Goal: Task Accomplishment & Management: Complete application form

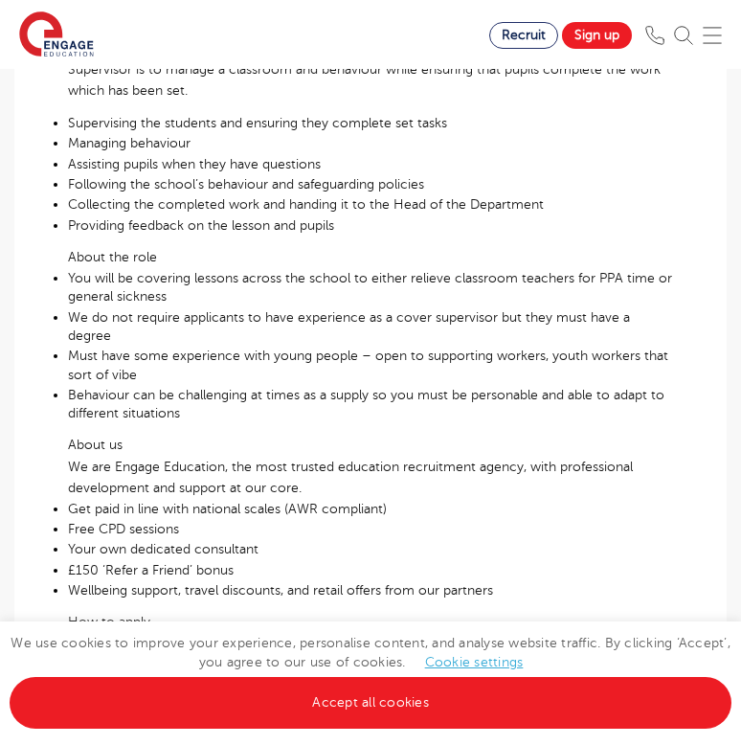
scroll to position [1064, 0]
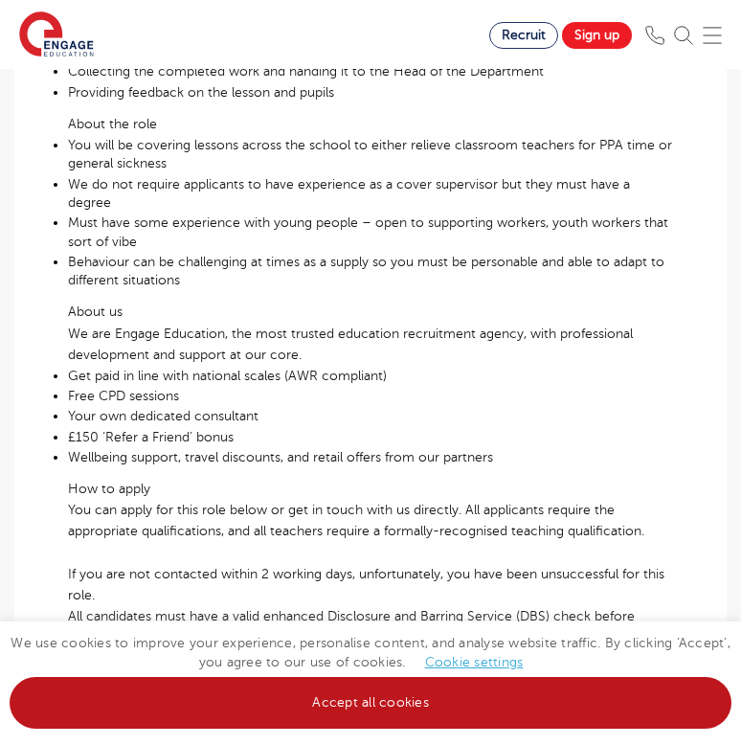
click at [420, 705] on link "Accept all cookies" at bounding box center [371, 703] width 722 height 52
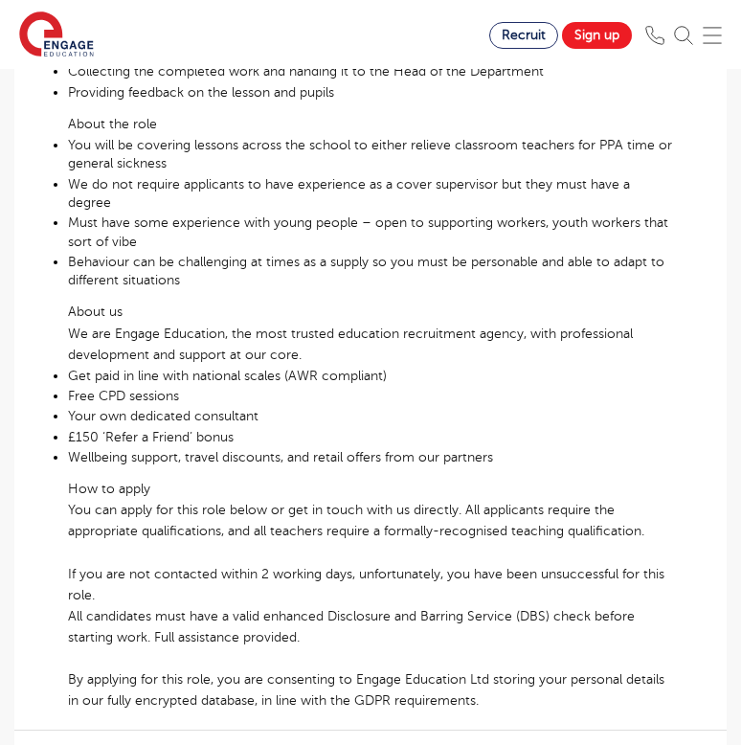
scroll to position [1531, 0]
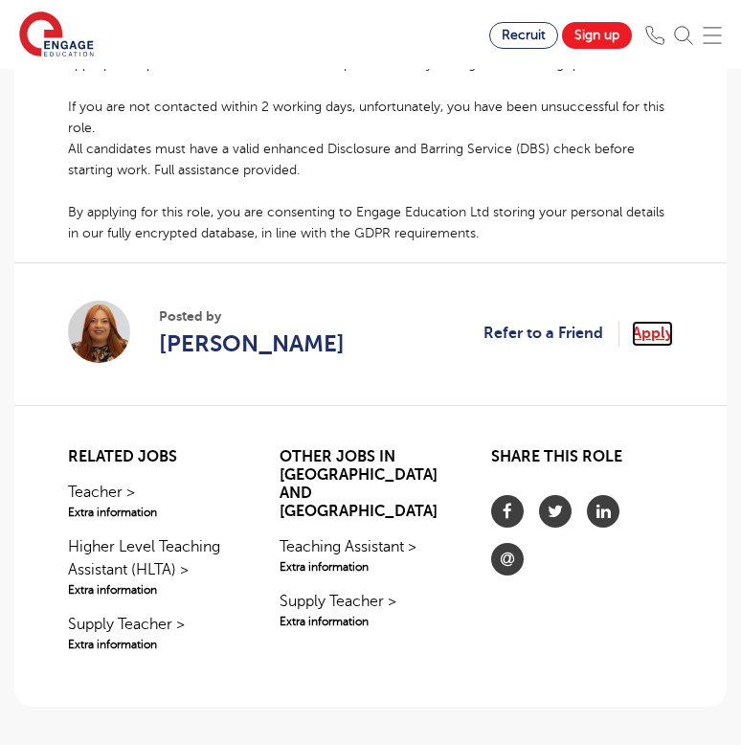
click at [655, 321] on link "Apply" at bounding box center [652, 333] width 41 height 25
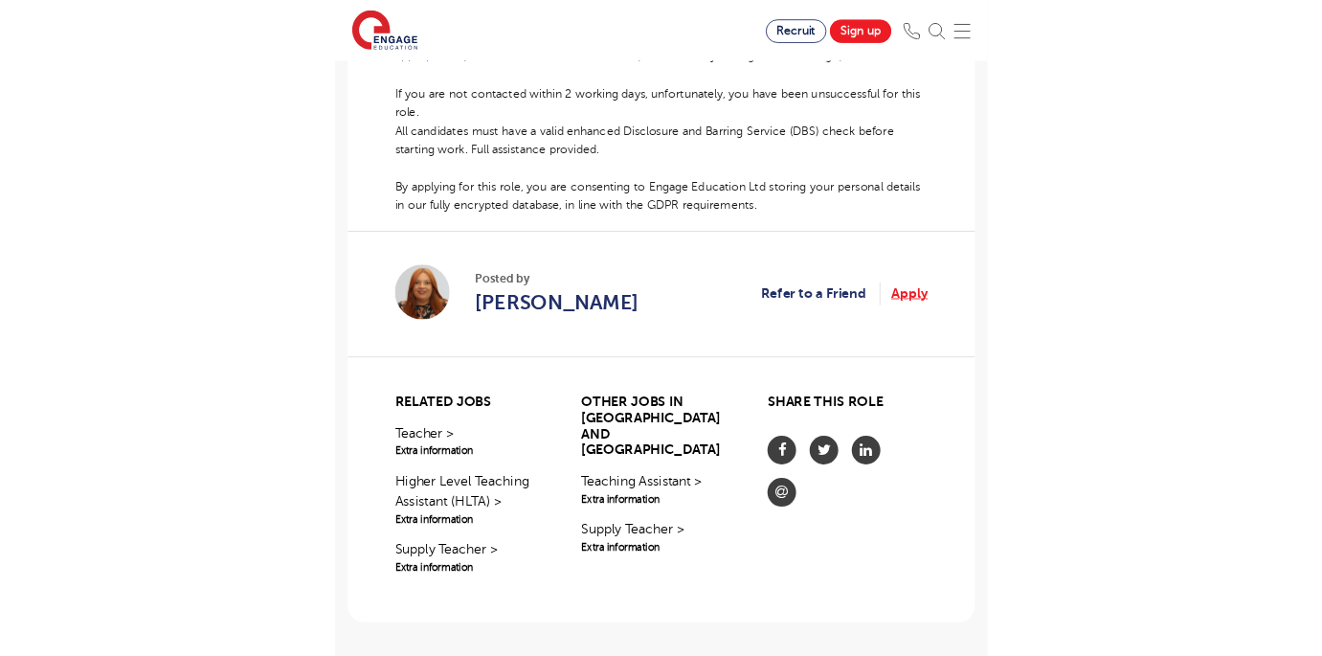
scroll to position [1286, 0]
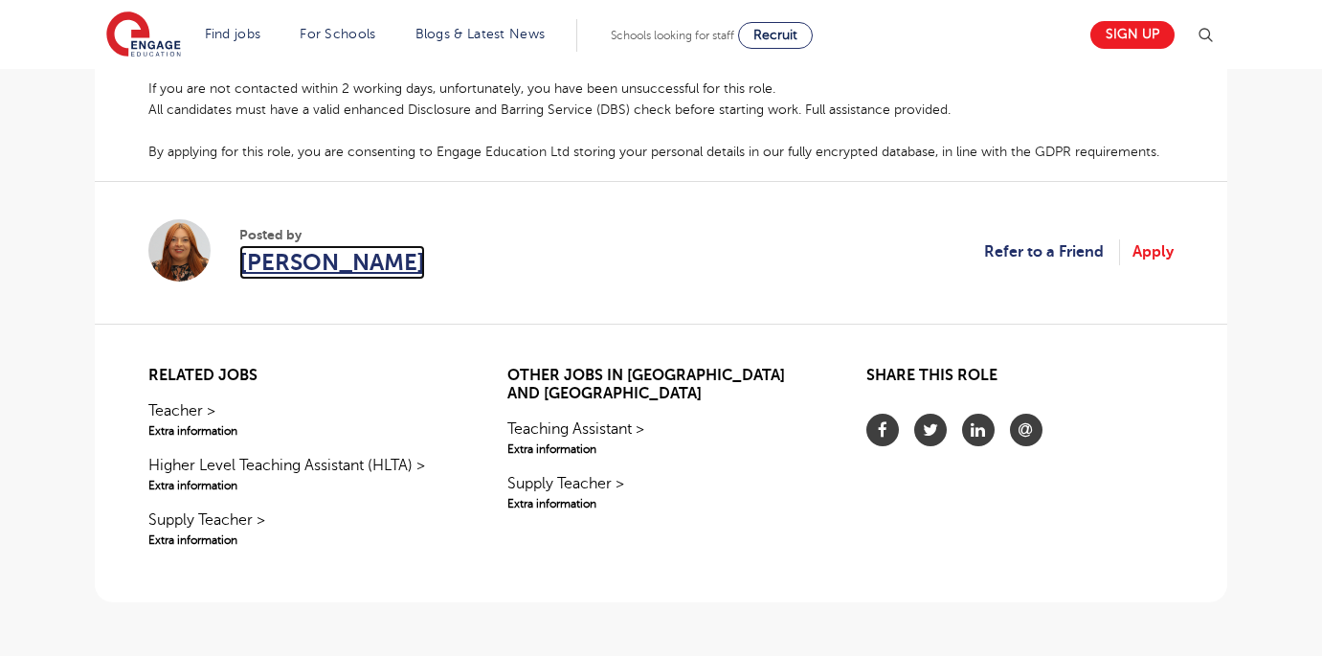
click at [269, 245] on span "Laura Dunne" at bounding box center [332, 262] width 186 height 34
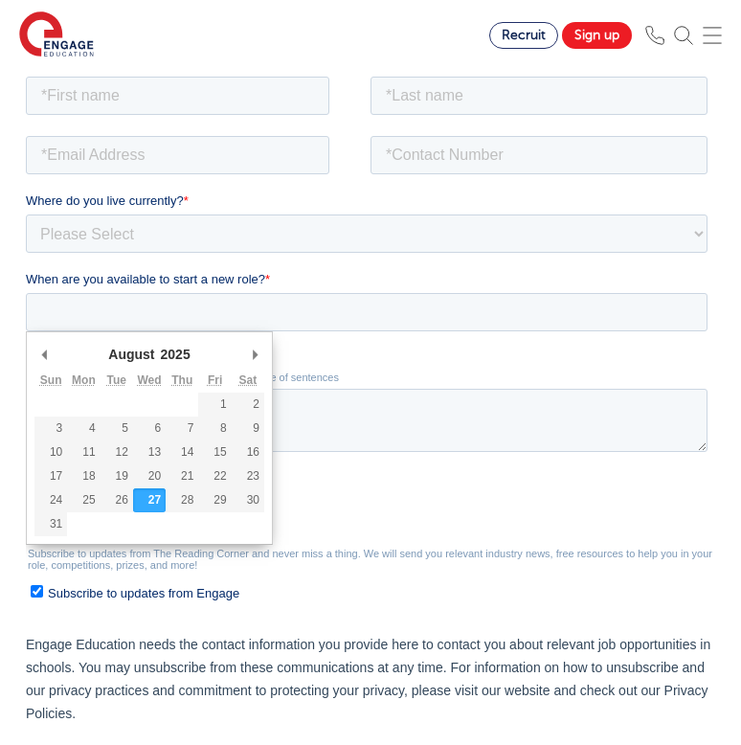
scroll to position [320, 0]
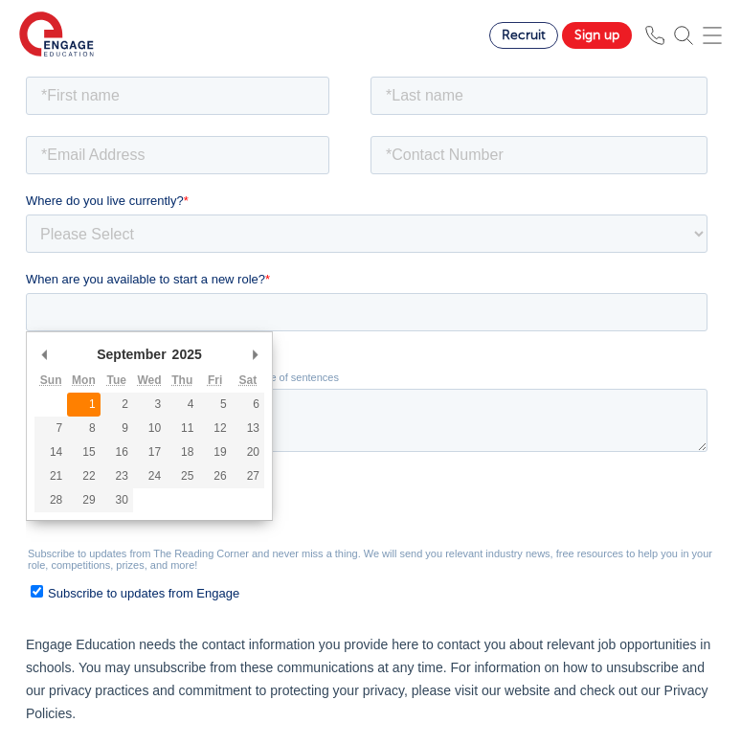
type div "2025-09-01"
type input "2025/09/01"
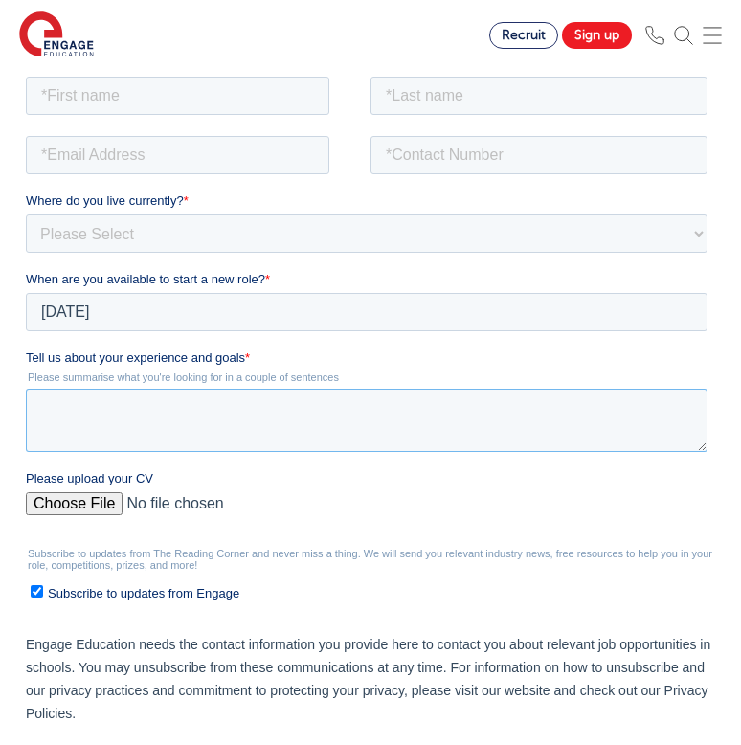
click at [97, 403] on textarea "Tell us about your experience and goals *" at bounding box center [367, 419] width 682 height 63
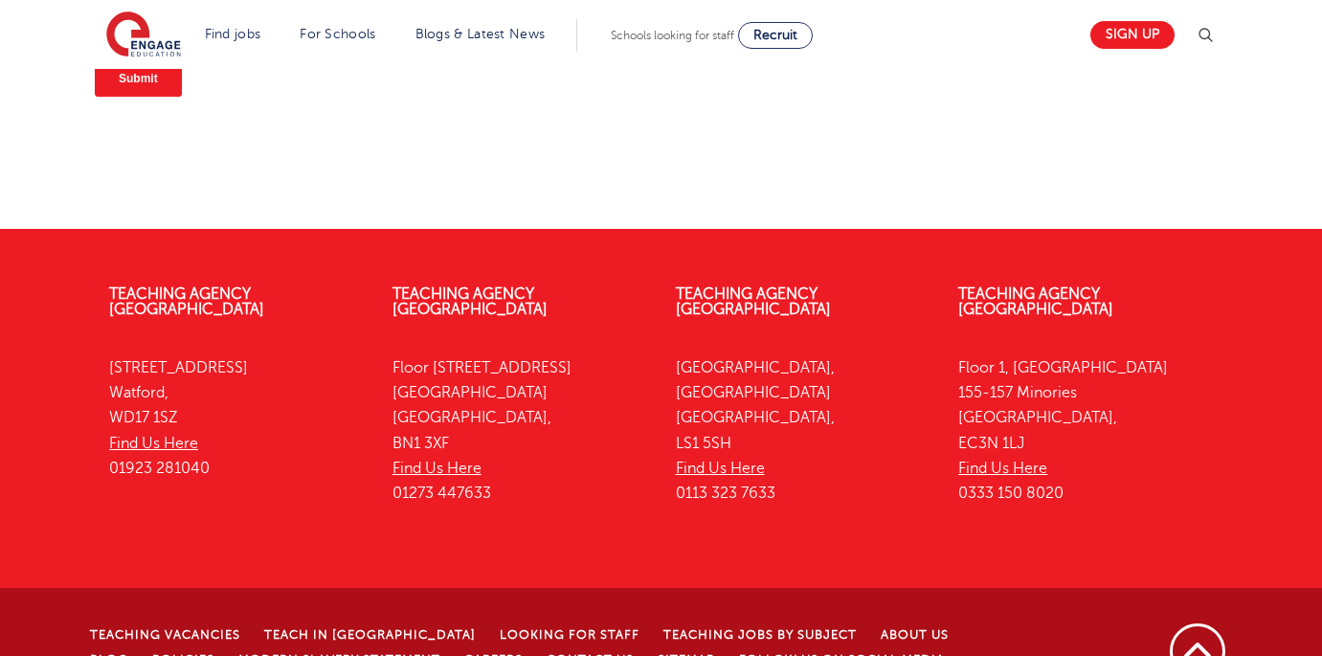
scroll to position [0, 0]
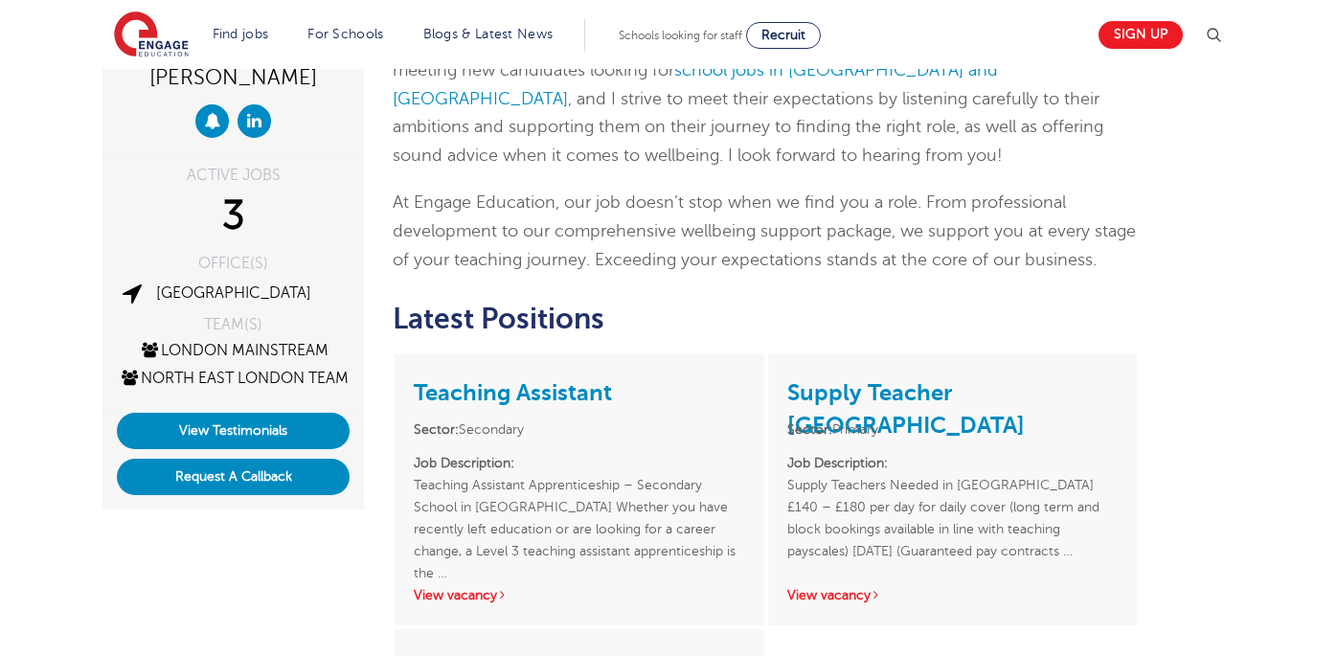
scroll to position [254, 0]
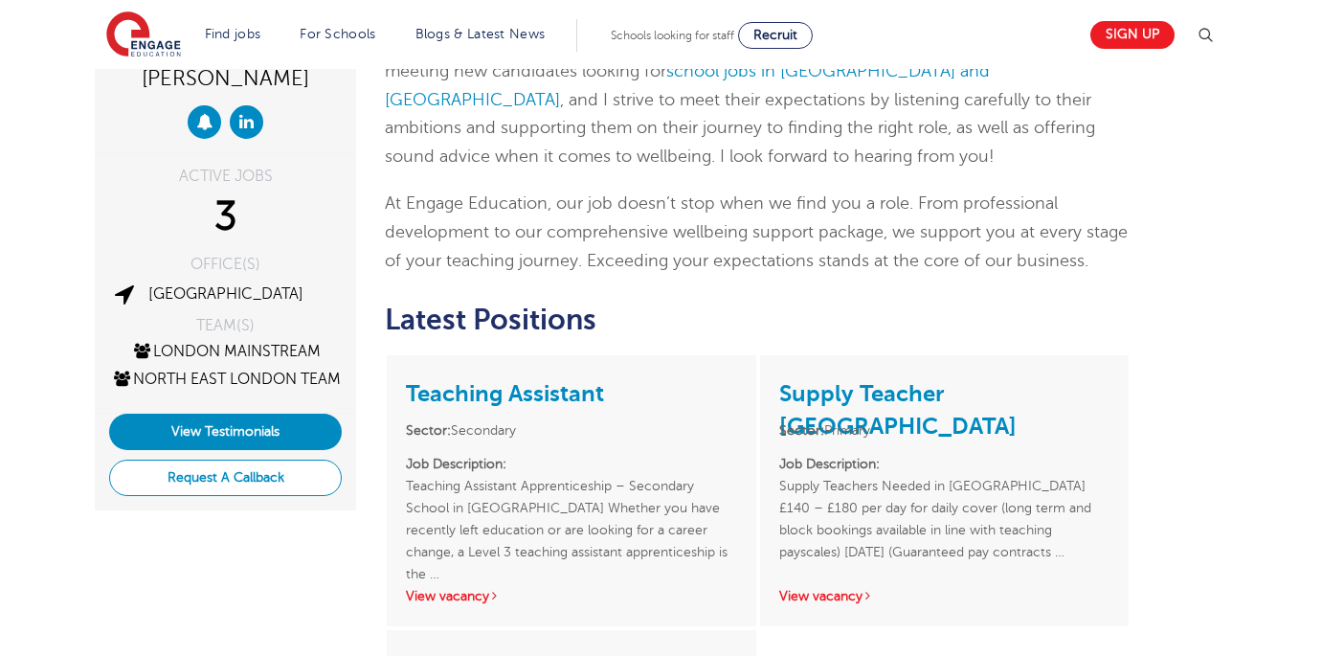
click at [277, 495] on button "Request A Callback" at bounding box center [225, 478] width 233 height 36
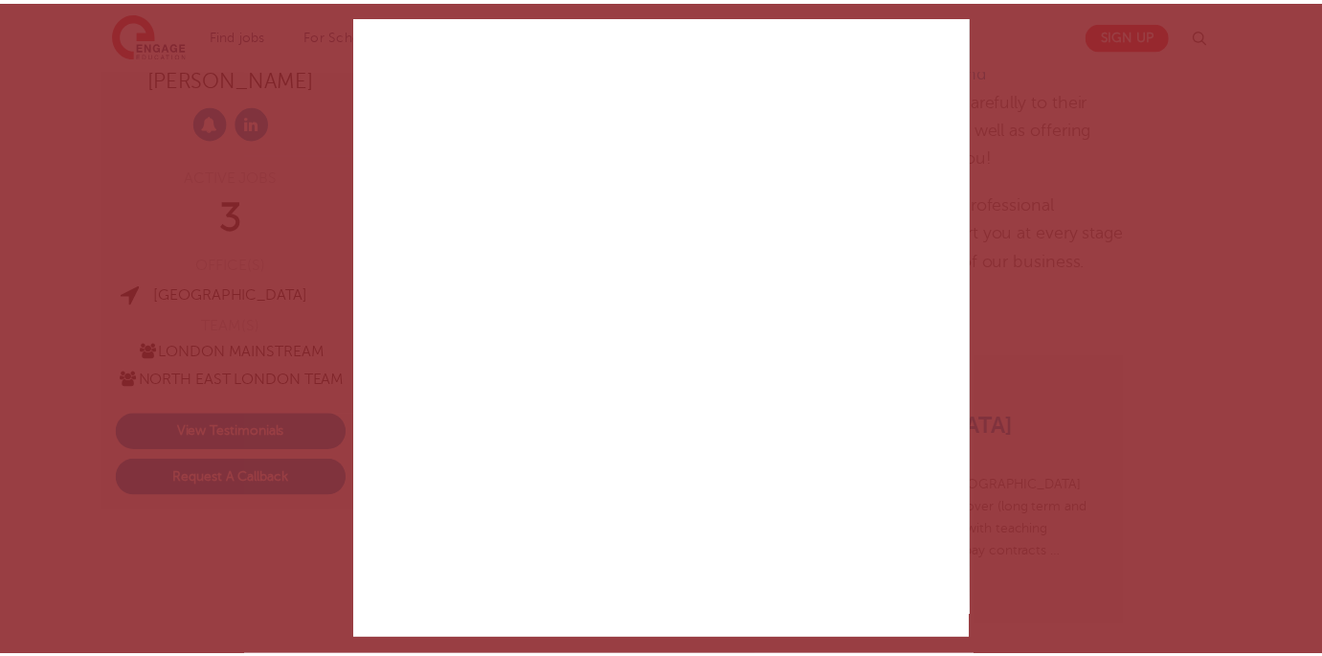
scroll to position [486, 0]
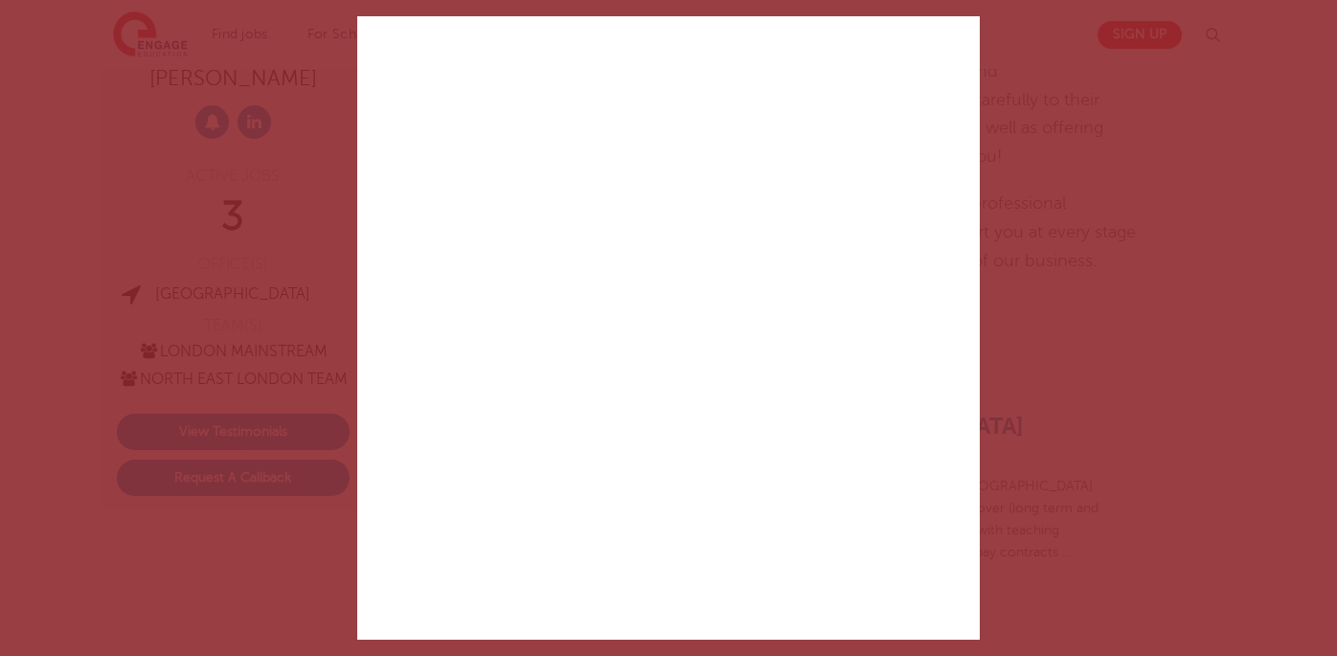
click at [1137, 155] on div "✕ Created with Sketch. Help is at hand We run a personal service, all free, jus…" at bounding box center [668, 328] width 1337 height 656
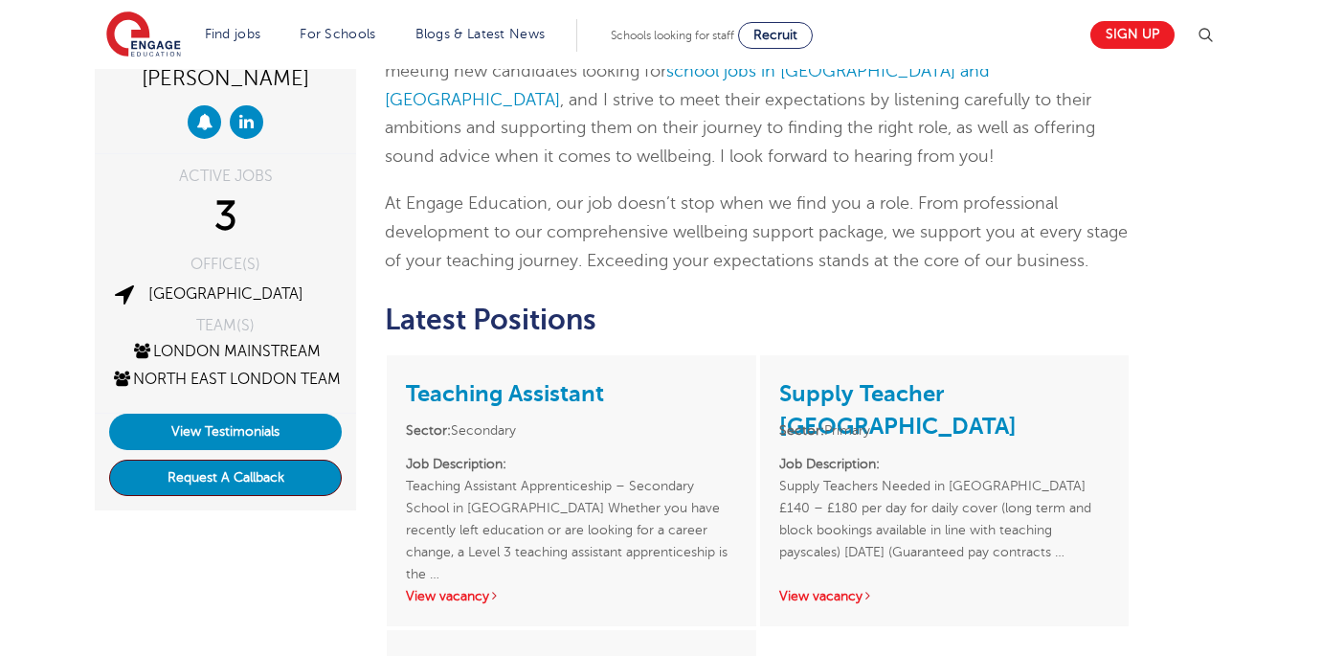
scroll to position [668, 0]
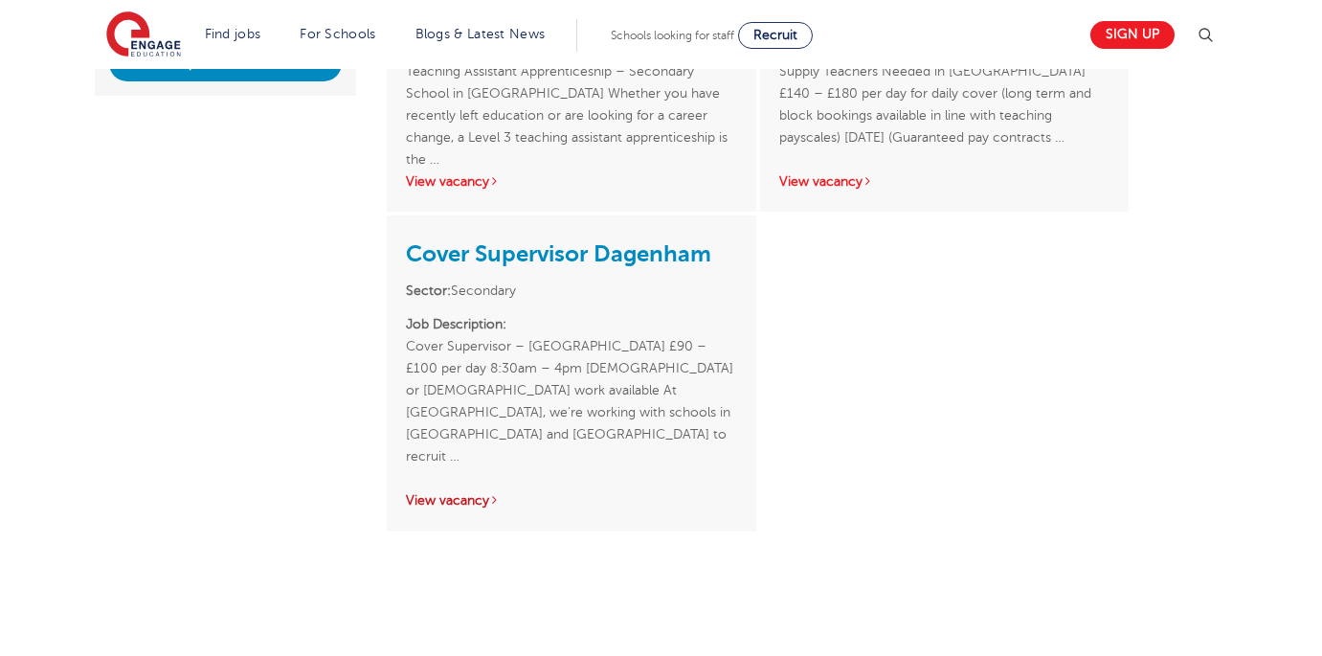
click at [497, 493] on icon at bounding box center [494, 499] width 5 height 13
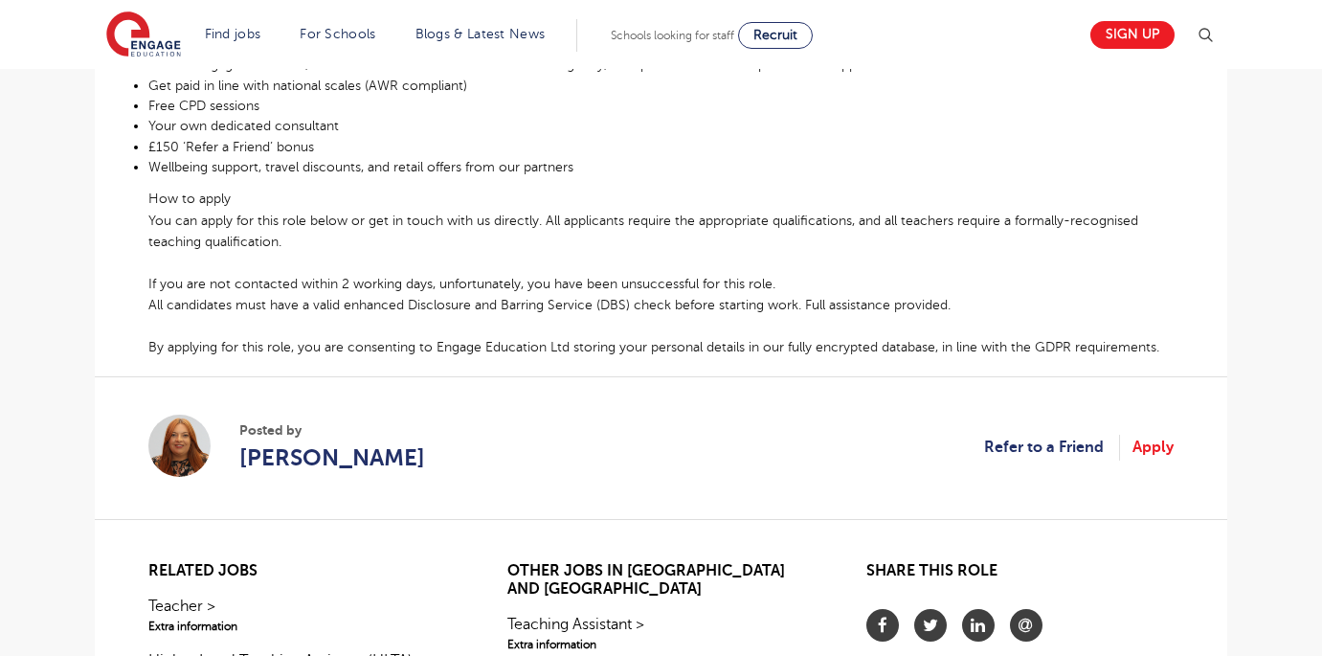
scroll to position [1214, 0]
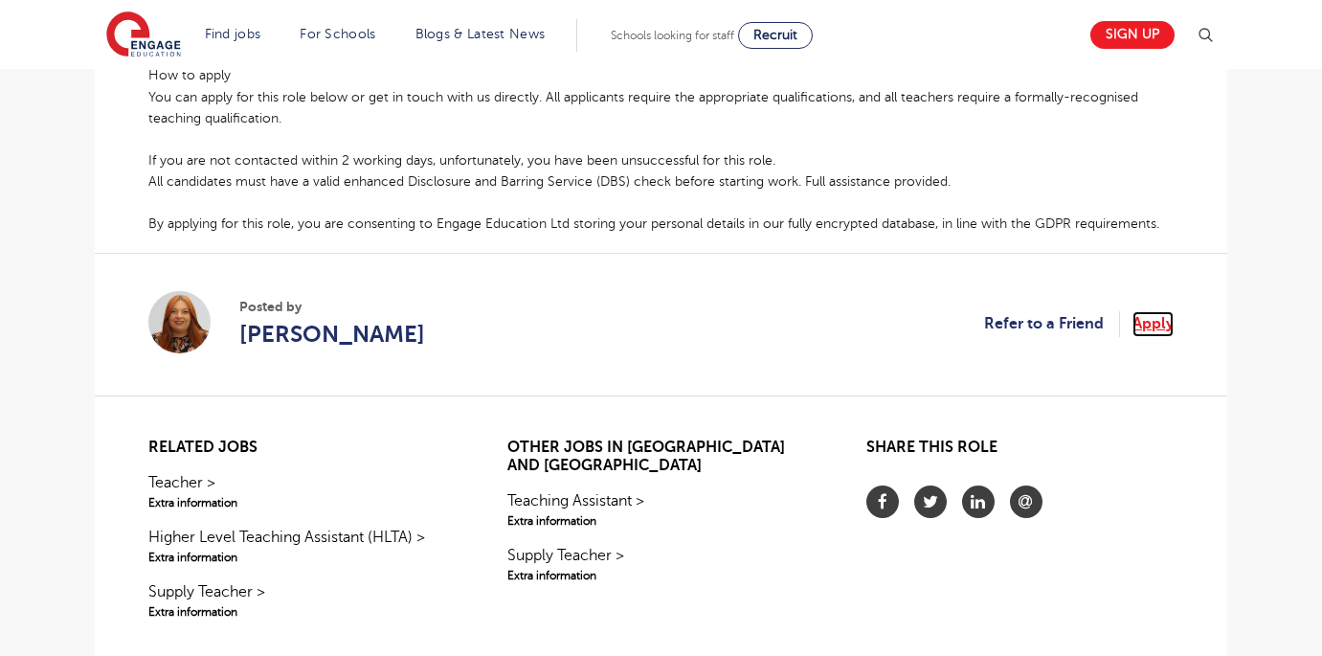
click at [1160, 311] on link "Apply" at bounding box center [1153, 323] width 41 height 25
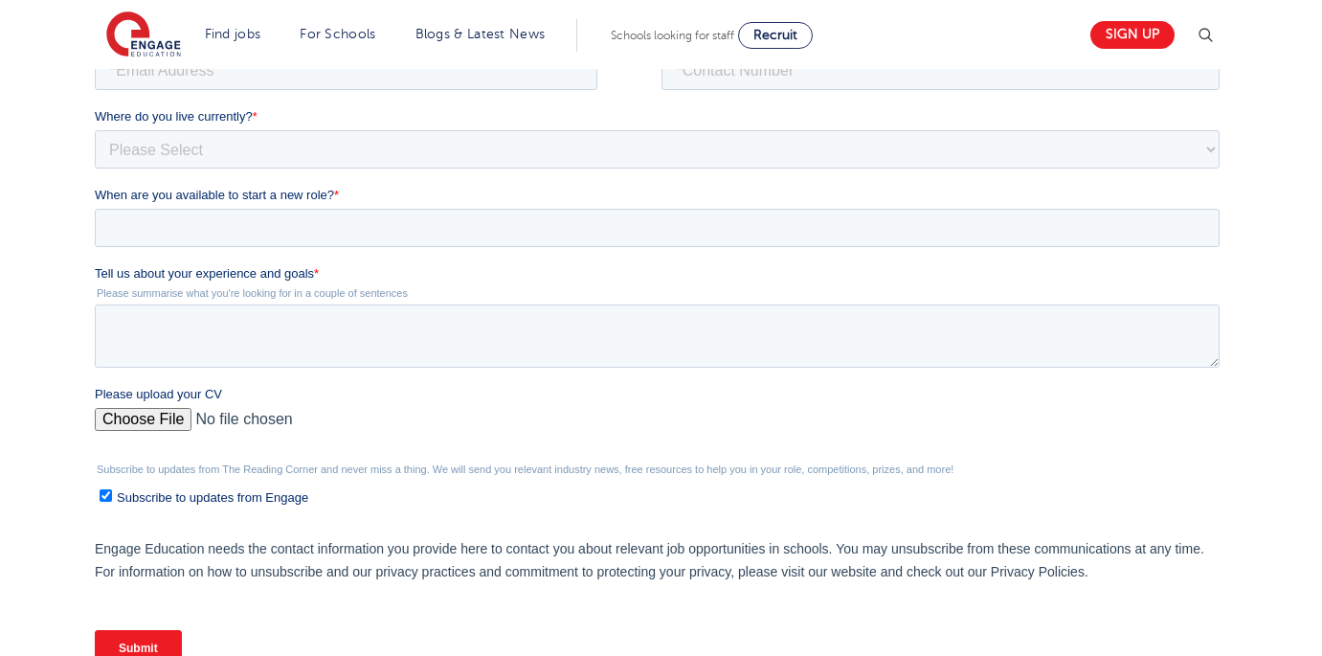
scroll to position [649, 0]
